Goal: Transaction & Acquisition: Download file/media

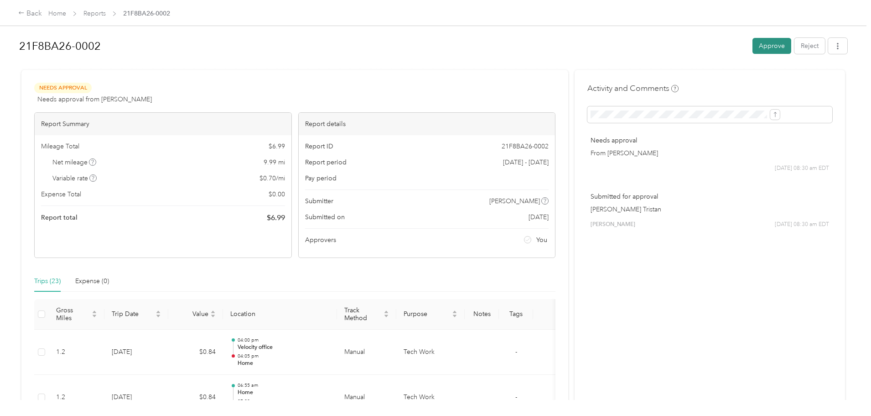
click at [753, 44] on button "Approve" at bounding box center [772, 46] width 39 height 16
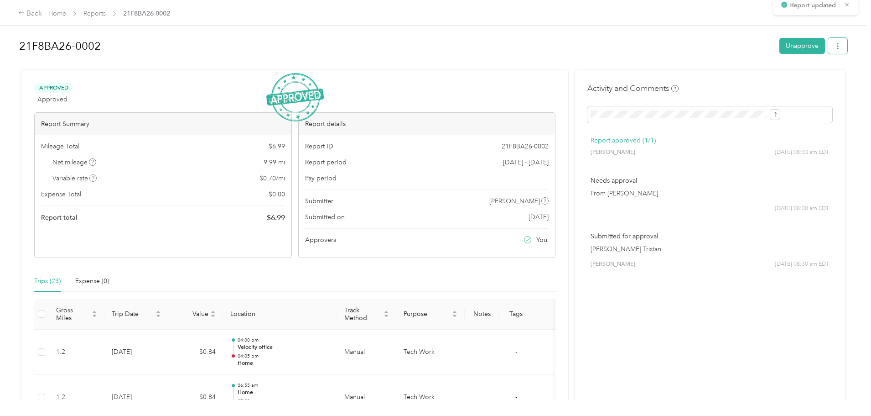
click at [828, 45] on button "button" at bounding box center [837, 46] width 19 height 16
click at [750, 77] on span "Download" at bounding box center [737, 80] width 30 height 10
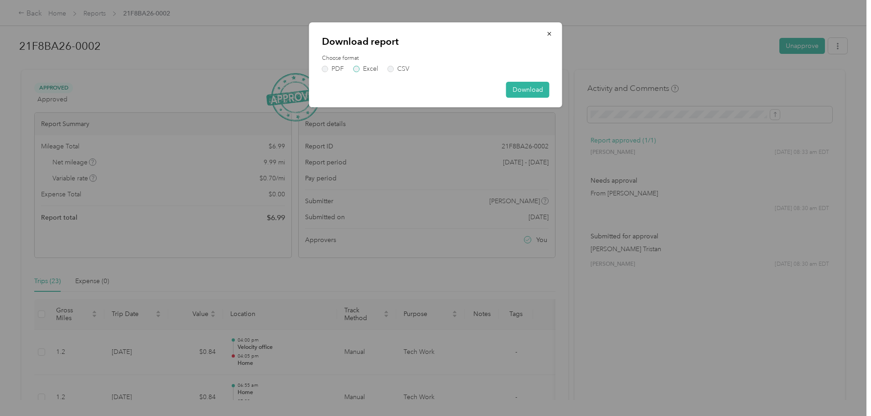
click at [360, 70] on label "Excel" at bounding box center [366, 69] width 25 height 6
click at [540, 92] on button "Download" at bounding box center [527, 90] width 43 height 16
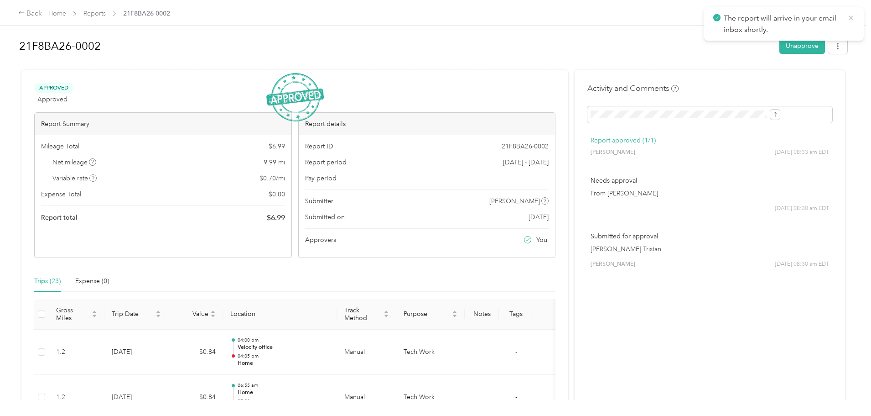
click at [849, 18] on icon at bounding box center [851, 18] width 7 height 8
click at [828, 42] on button "button" at bounding box center [837, 46] width 19 height 16
drag, startPoint x: 706, startPoint y: 342, endPoint x: 689, endPoint y: 342, distance: 17.3
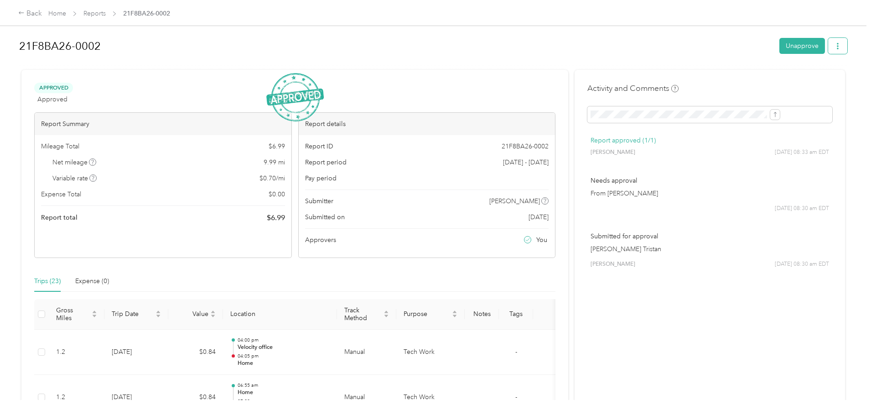
click at [828, 50] on button "button" at bounding box center [837, 46] width 19 height 16
click at [759, 78] on div "Download" at bounding box center [740, 80] width 54 height 10
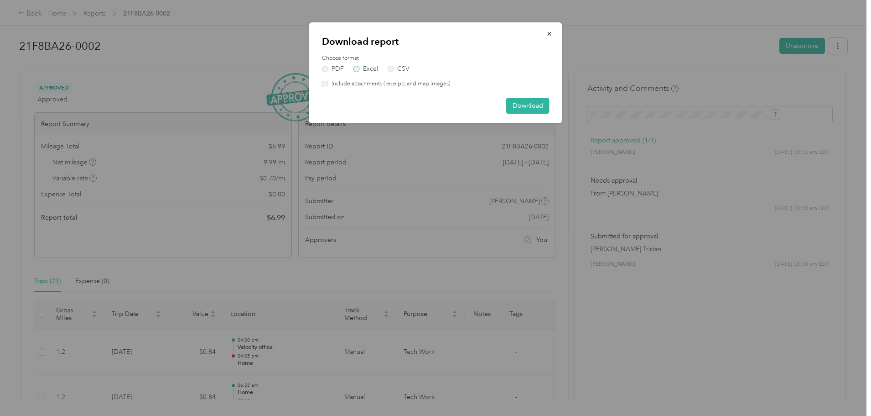
click at [358, 69] on label "Excel" at bounding box center [366, 69] width 25 height 6
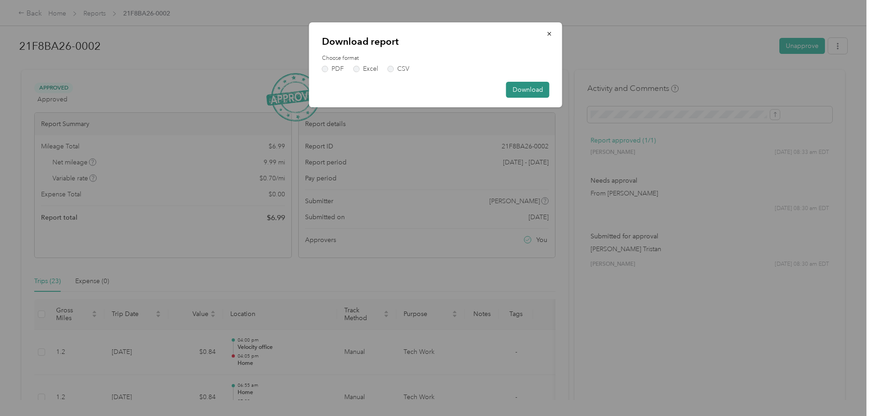
click at [529, 88] on button "Download" at bounding box center [527, 90] width 43 height 16
